Goal: Find specific page/section: Find specific page/section

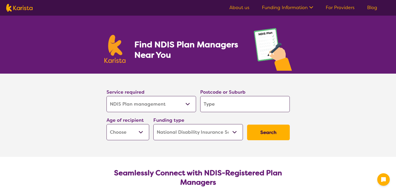
select select "NDIS Plan management"
select select "NDIS"
select select "NDIS Plan management"
select select "NDIS"
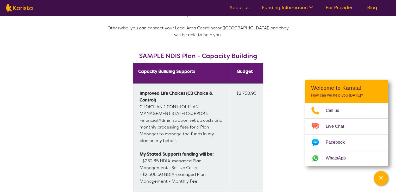
scroll to position [417, 0]
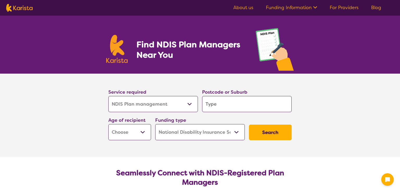
select select "NDIS Plan management"
select select "NDIS"
select select "NDIS Plan management"
select select "NDIS"
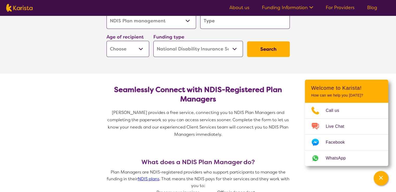
scroll to position [52, 0]
